Goal: Information Seeking & Learning: Find specific fact

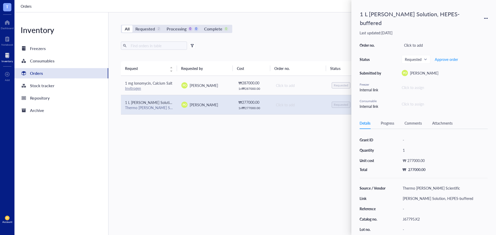
scroll to position [45, 0]
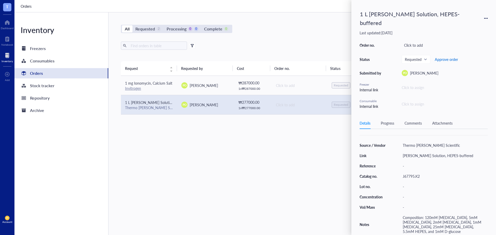
click at [446, 61] on span "Approve order" at bounding box center [446, 59] width 23 height 4
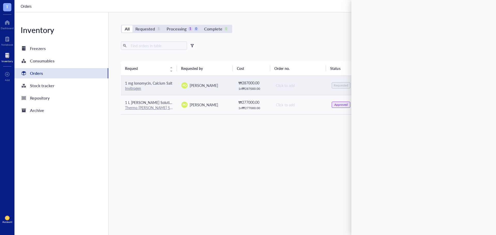
click at [253, 82] on div "₩ 287000.00" at bounding box center [253, 83] width 29 height 6
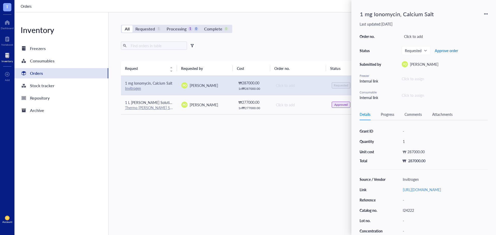
click at [451, 51] on span "Approve order" at bounding box center [446, 51] width 23 height 4
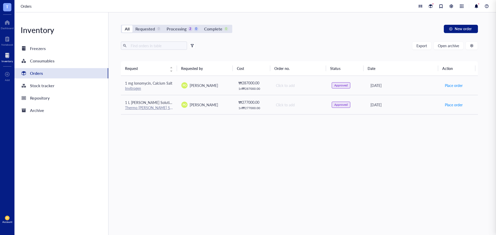
click at [306, 47] on div "Export Open archive" at bounding box center [299, 46] width 357 height 8
click at [477, 5] on div at bounding box center [476, 6] width 6 height 6
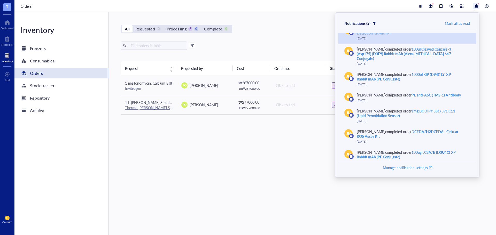
scroll to position [52, 0]
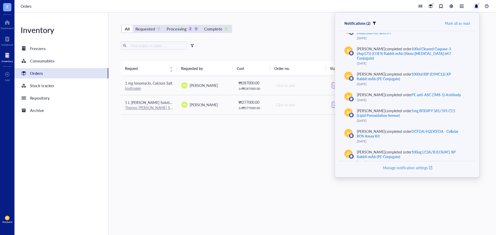
click at [463, 23] on div "Mark all as read" at bounding box center [457, 23] width 25 height 5
click at [432, 6] on div at bounding box center [431, 6] width 6 height 6
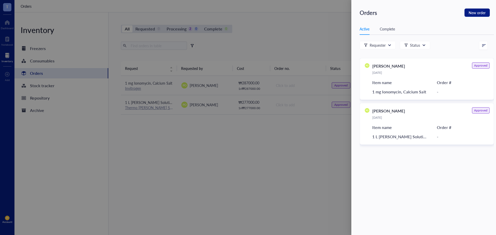
click at [283, 41] on div at bounding box center [248, 117] width 496 height 235
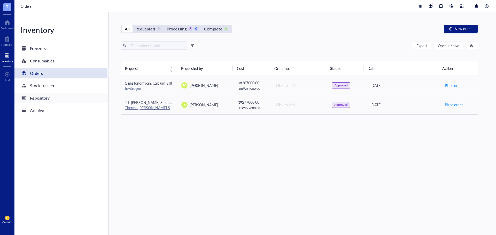
click at [53, 97] on div "Repository" at bounding box center [61, 98] width 94 height 10
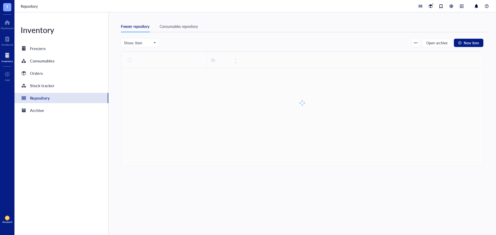
drag, startPoint x: 198, startPoint y: 21, endPoint x: 190, endPoint y: 26, distance: 9.7
click at [198, 21] on div "Freezer repository Consumables repository Show: Item Open archive New item ID" at bounding box center [303, 123] width 388 height 223
click at [187, 27] on div "Consumables repository" at bounding box center [179, 27] width 38 height 6
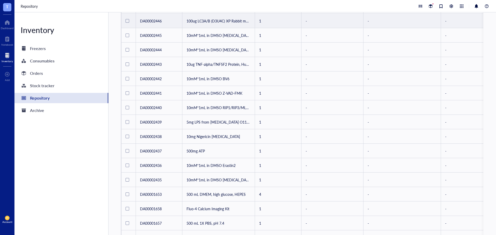
scroll to position [230, 0]
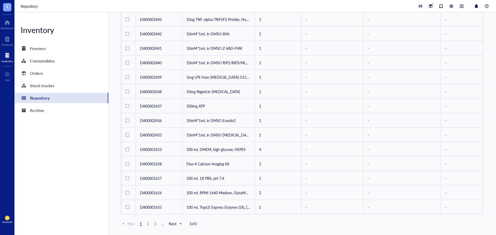
click at [154, 225] on span "3" at bounding box center [155, 224] width 6 height 5
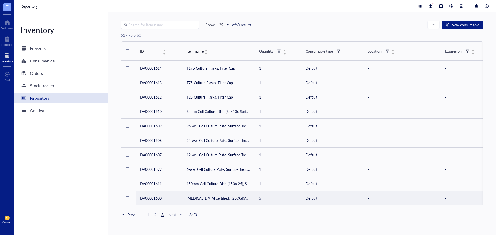
scroll to position [18, 0]
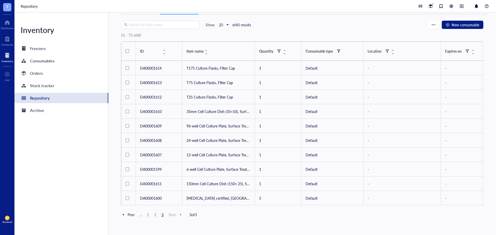
click at [154, 217] on span "2" at bounding box center [155, 215] width 6 height 5
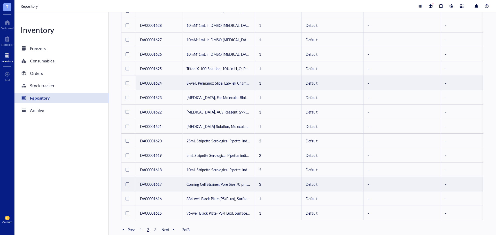
scroll to position [230, 0]
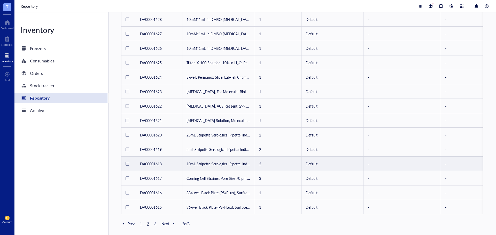
click at [215, 160] on td "10mL Stripette Serological Pipette, individually paper/plastic wrapped" at bounding box center [218, 164] width 73 height 14
click at [233, 160] on td "10mL Stripette Serological Pipette, individually paper/plastic wrapped" at bounding box center [218, 164] width 73 height 14
click at [241, 160] on td "10mL Stripette Serological Pipette, individually paper/plastic wrapped" at bounding box center [218, 164] width 73 height 14
click at [233, 161] on td "10mL Stripette Serological Pipette, individually paper/plastic wrapped" at bounding box center [218, 164] width 73 height 14
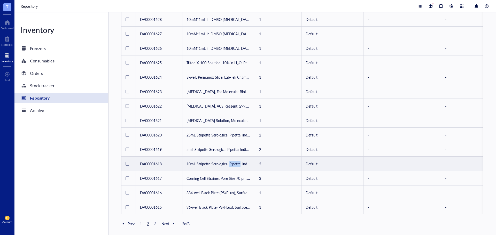
click at [233, 161] on td "10mL Stripette Serological Pipette, individually paper/plastic wrapped" at bounding box center [218, 164] width 73 height 14
click at [245, 158] on td "10mL Stripette Serological Pipette, individually paper/plastic wrapped" at bounding box center [218, 164] width 73 height 14
click at [259, 159] on td "2" at bounding box center [278, 164] width 47 height 14
click at [148, 158] on td "DA00001618" at bounding box center [159, 164] width 47 height 14
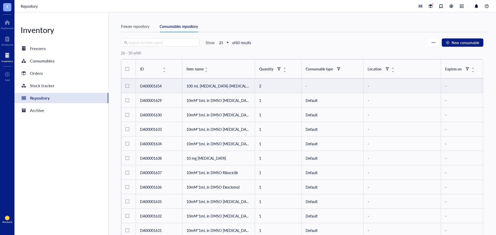
click at [202, 82] on td "100 mL [MEDICAL_DATA]-[MEDICAL_DATA] (10,000 U/mL)" at bounding box center [218, 86] width 73 height 14
click at [223, 83] on td "100 mL [MEDICAL_DATA]-[MEDICAL_DATA] (10,000 U/mL)" at bounding box center [218, 86] width 73 height 14
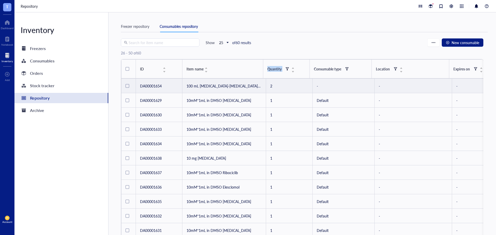
drag, startPoint x: 255, startPoint y: 70, endPoint x: 319, endPoint y: 71, distance: 64.1
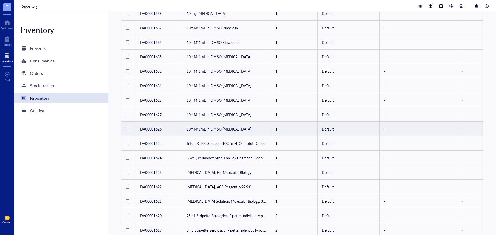
scroll to position [181, 0]
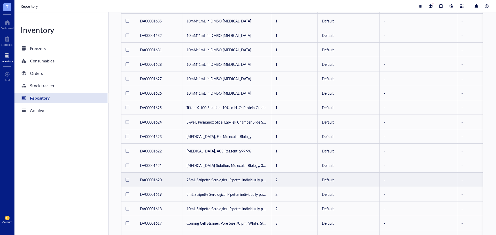
click at [258, 181] on td "25mL Stripette Serological Pipette, individually paper/plastic wrapped" at bounding box center [226, 180] width 89 height 14
drag, startPoint x: 258, startPoint y: 181, endPoint x: 254, endPoint y: 181, distance: 3.6
click at [254, 181] on td "25mL Stripette Serological Pipette, individually paper/plastic wrapped" at bounding box center [226, 180] width 89 height 14
click at [273, 179] on td "2" at bounding box center [294, 180] width 47 height 14
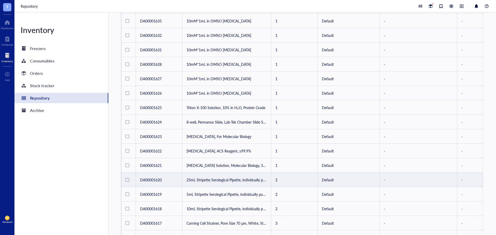
click at [249, 180] on td "25mL Stripette Serological Pipette, individually paper/plastic wrapped" at bounding box center [226, 180] width 89 height 14
